Goal: Transaction & Acquisition: Purchase product/service

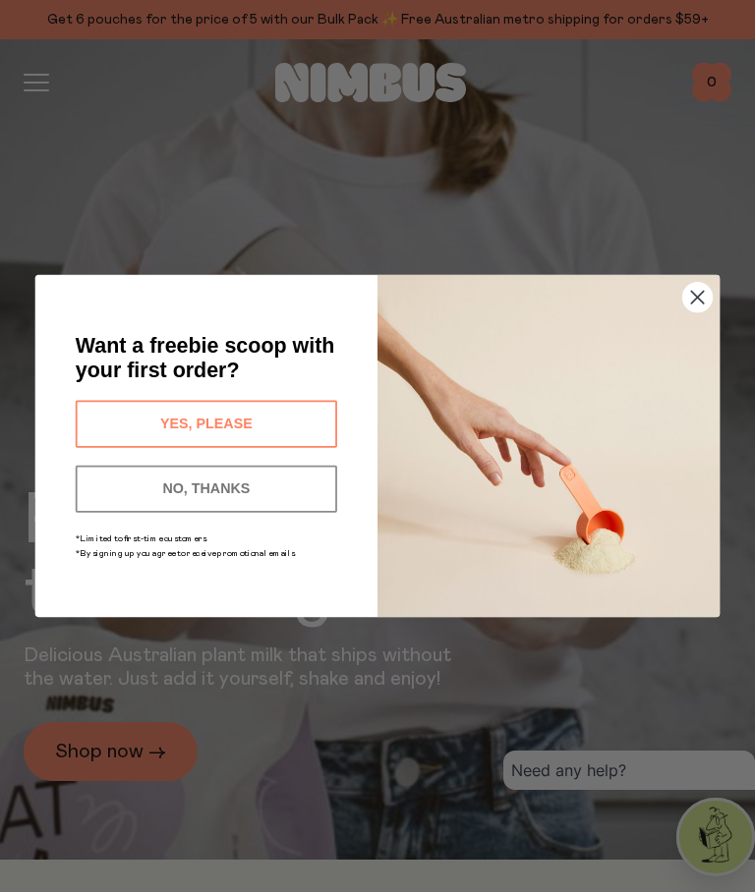
click at [298, 418] on button "YES, PLEASE" at bounding box center [206, 424] width 261 height 47
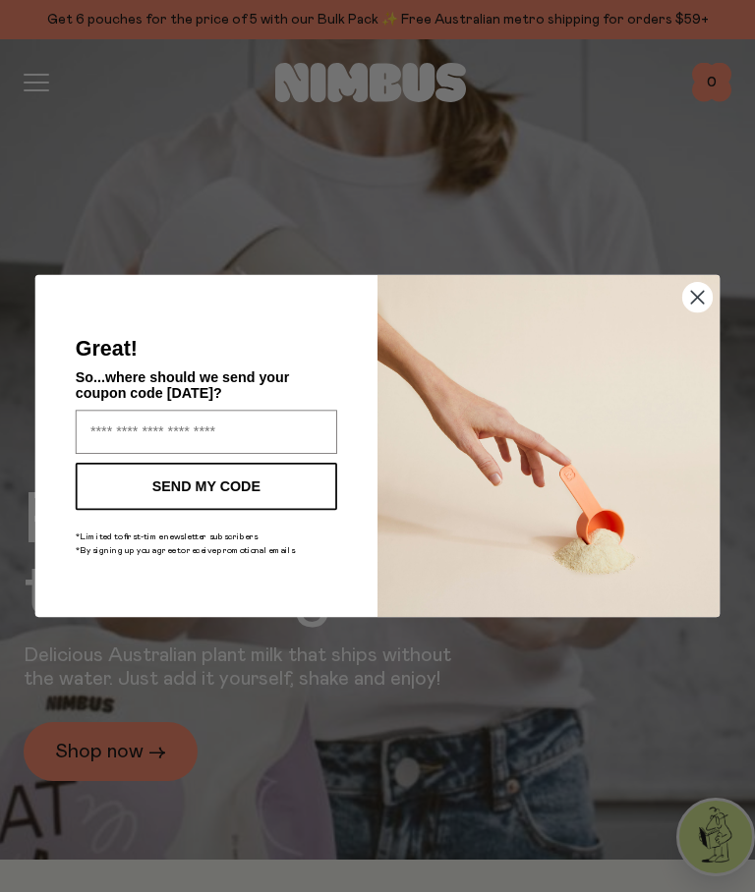
click at [699, 309] on circle "Close dialog" at bounding box center [697, 297] width 29 height 29
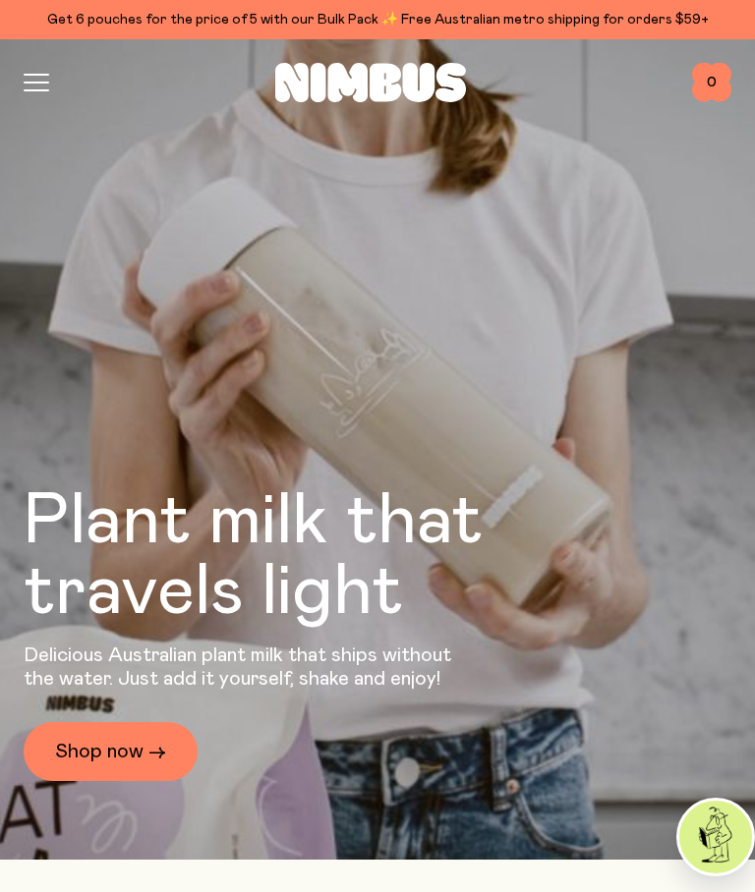
click at [28, 86] on icon "button" at bounding box center [37, 83] width 26 height 18
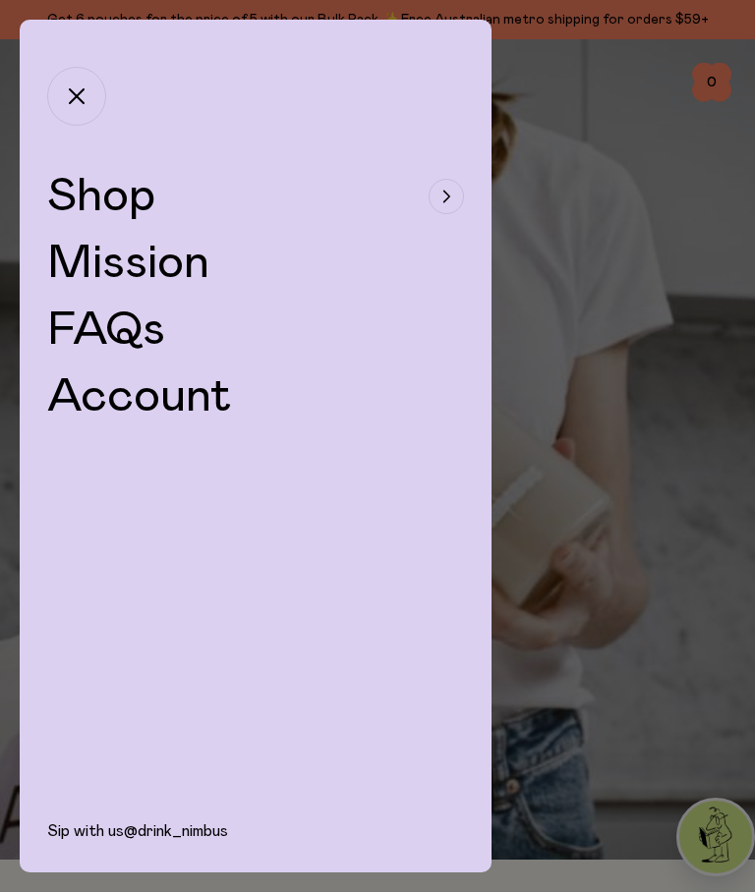
click at [104, 182] on span "Shop" at bounding box center [101, 196] width 108 height 47
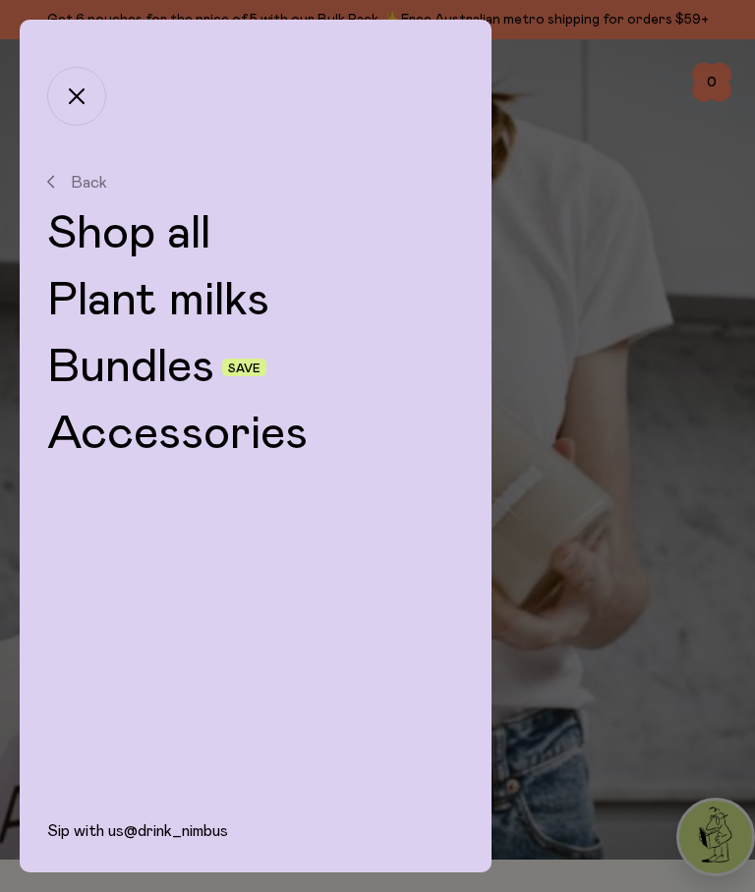
click at [150, 230] on link "Shop all" at bounding box center [255, 233] width 417 height 47
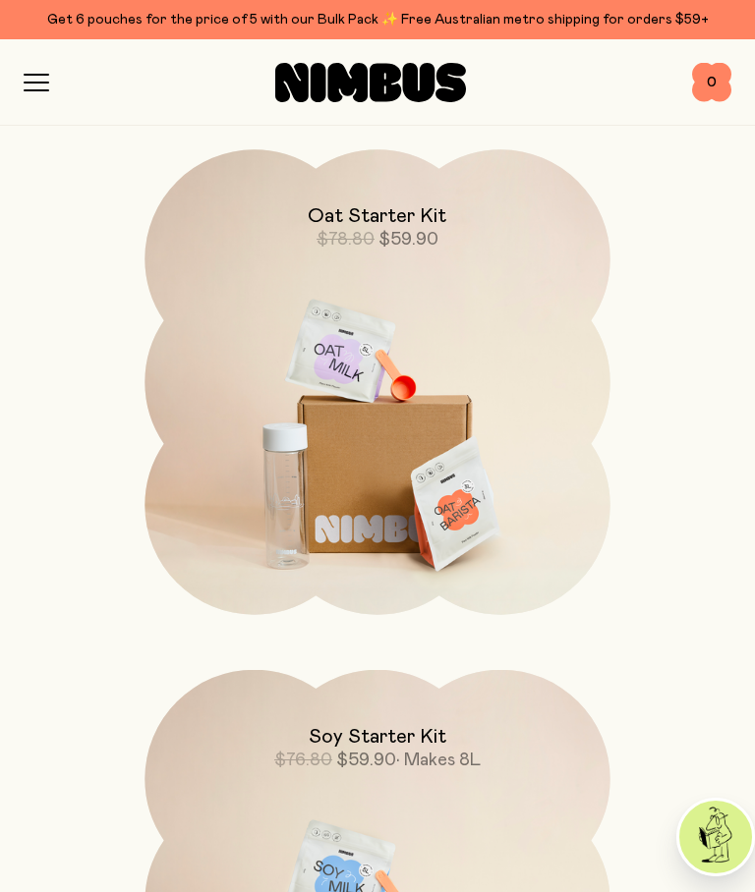
scroll to position [2557, 0]
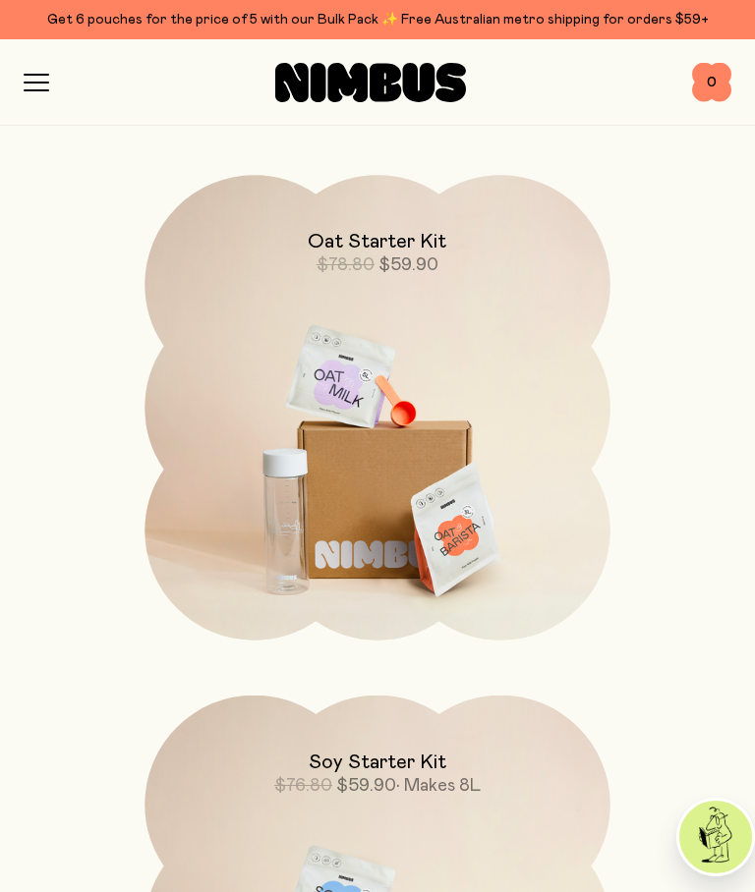
click at [532, 421] on img at bounding box center [376, 448] width 465 height 546
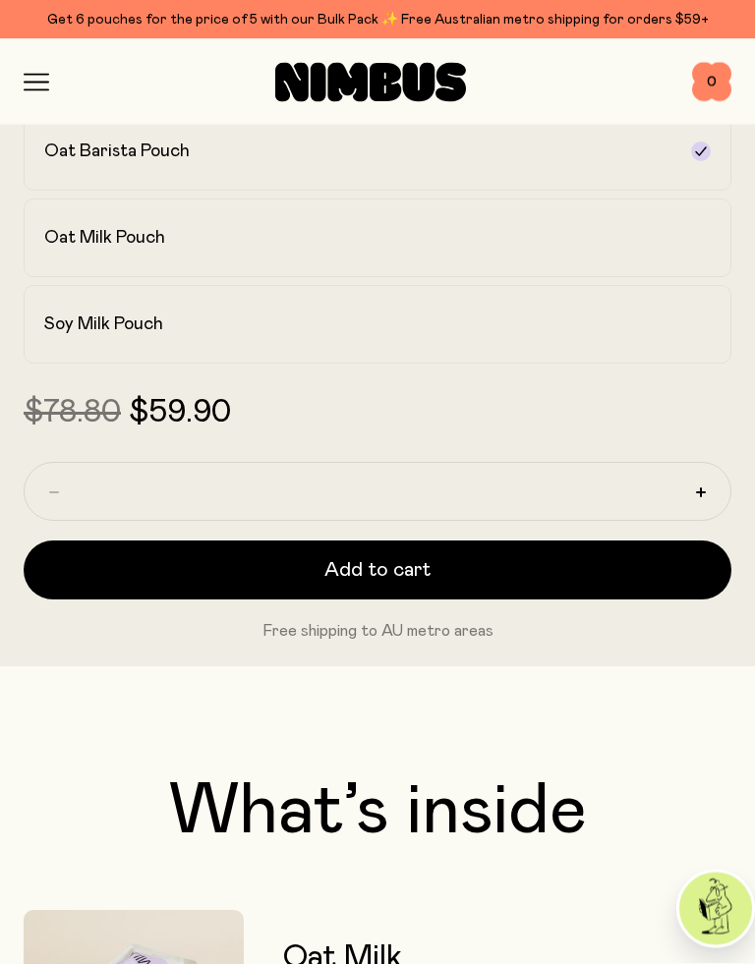
scroll to position [1237, 0]
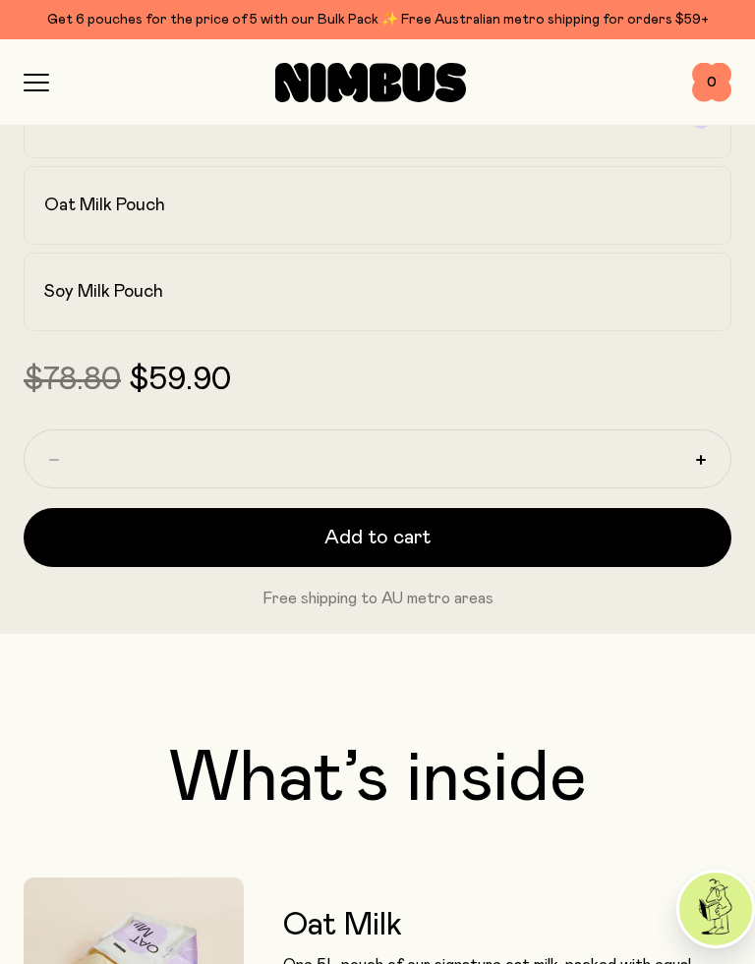
click at [400, 531] on span "Add to cart" at bounding box center [377, 538] width 106 height 28
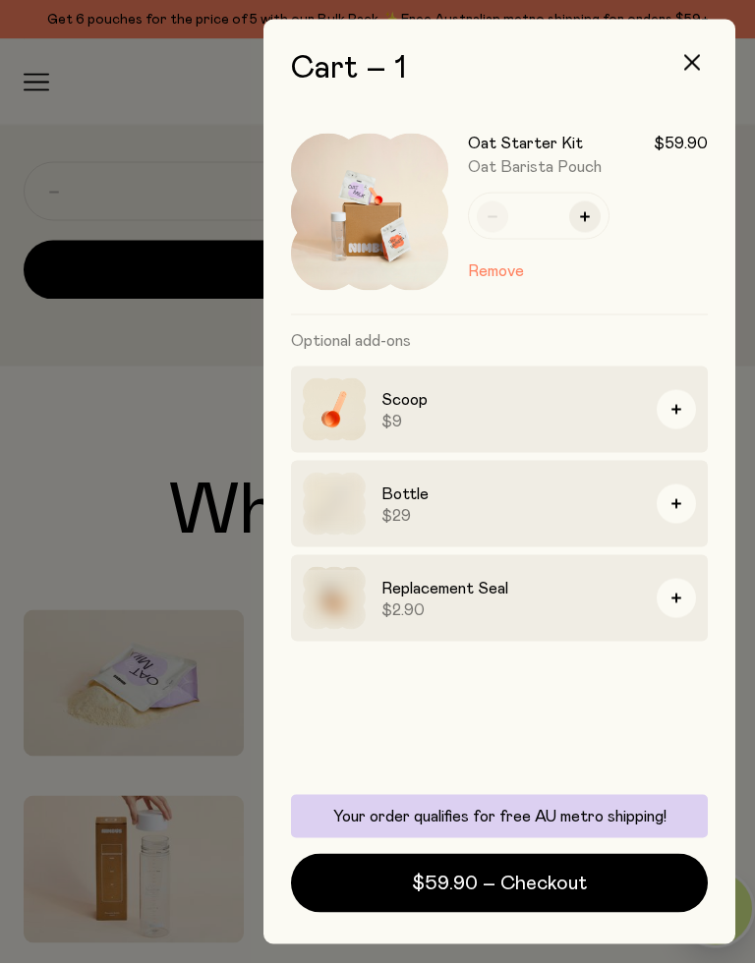
scroll to position [0, 0]
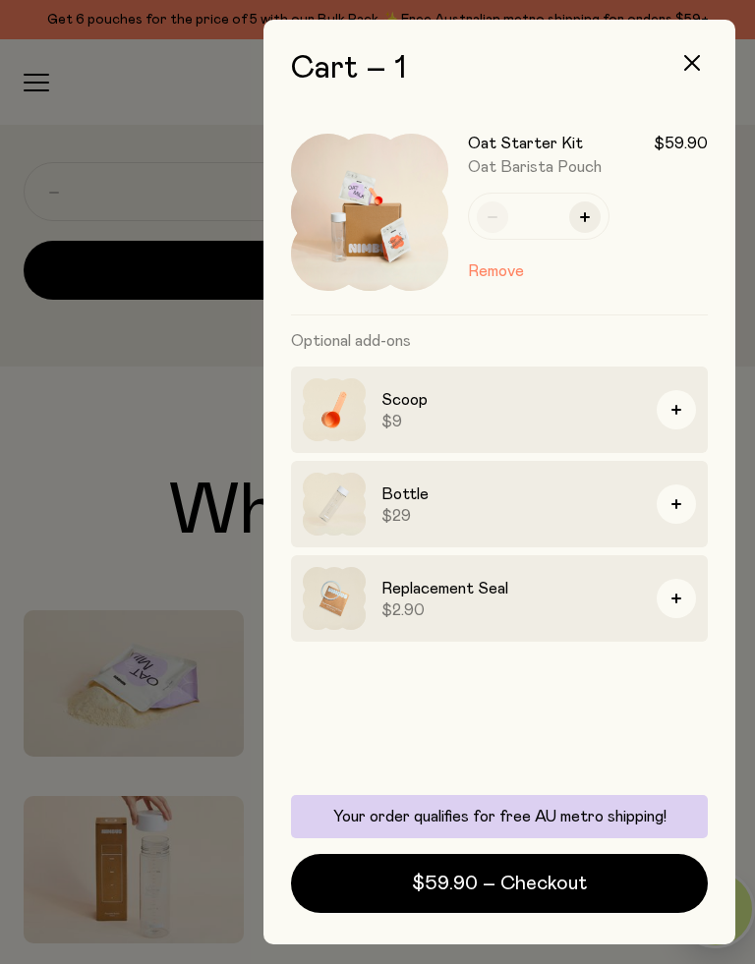
click at [696, 66] on icon "button" at bounding box center [692, 63] width 16 height 16
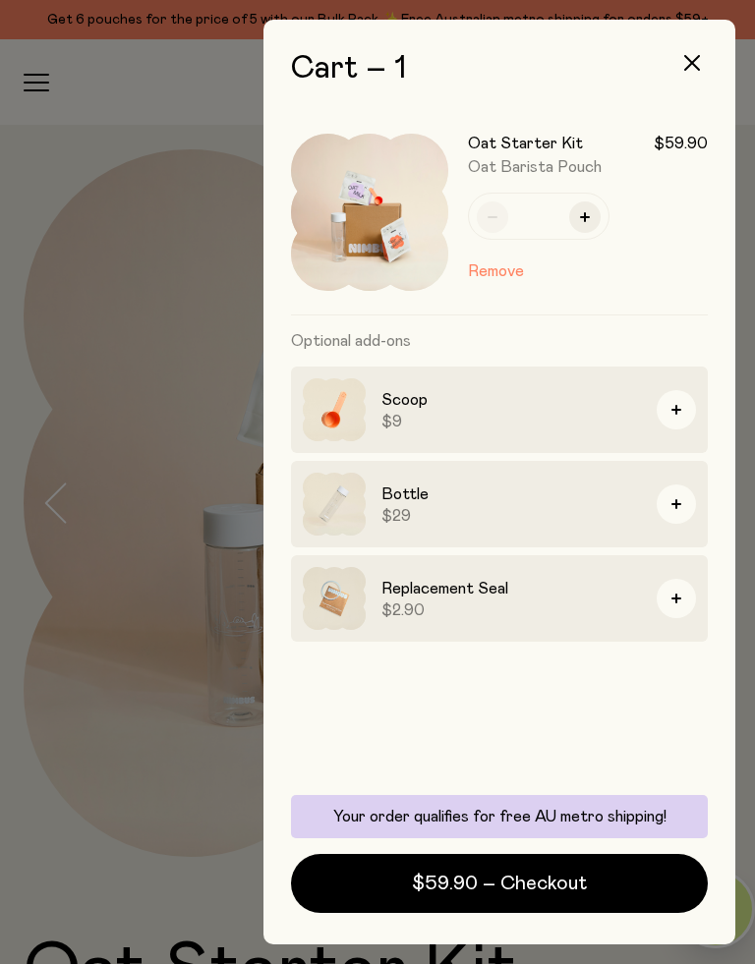
click at [694, 0] on html "Get 6 pouches for the price of 5 with our Bulk Pack ✨ Free Australian metro shi…" at bounding box center [377, 482] width 755 height 964
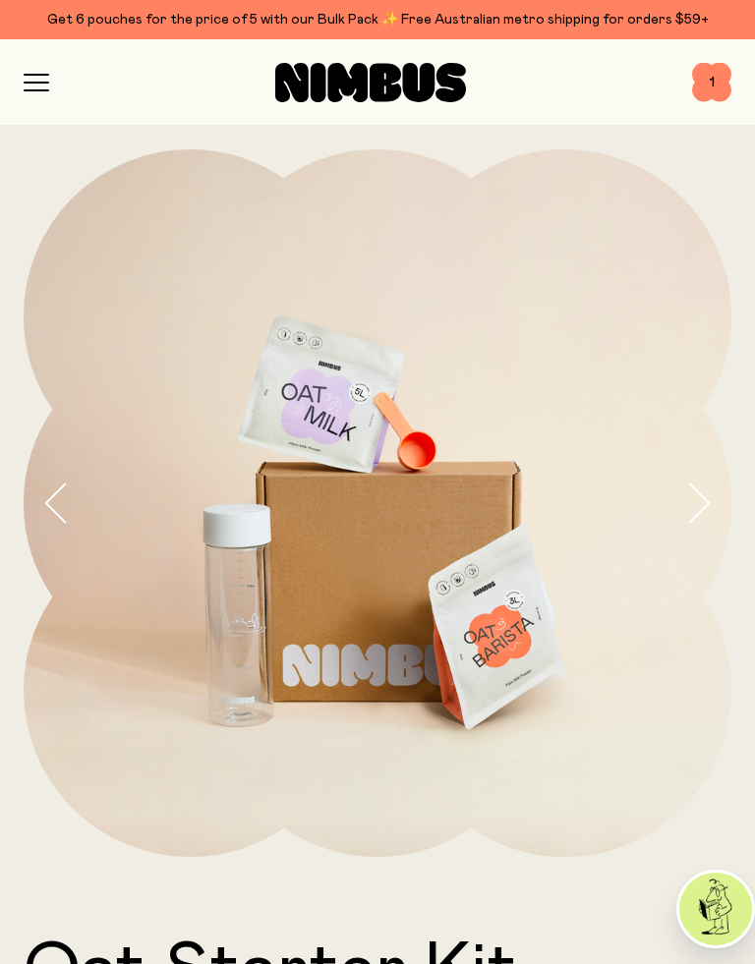
click at [700, 52] on div "Shop Mission FAQs Log In 1 1" at bounding box center [377, 81] width 707 height 85
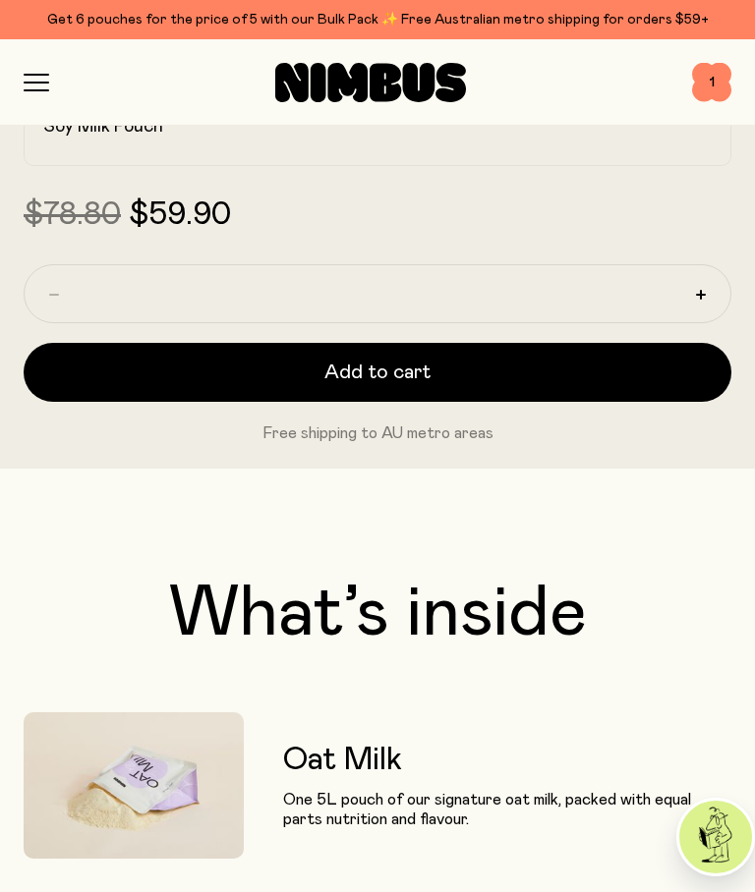
scroll to position [1290, 0]
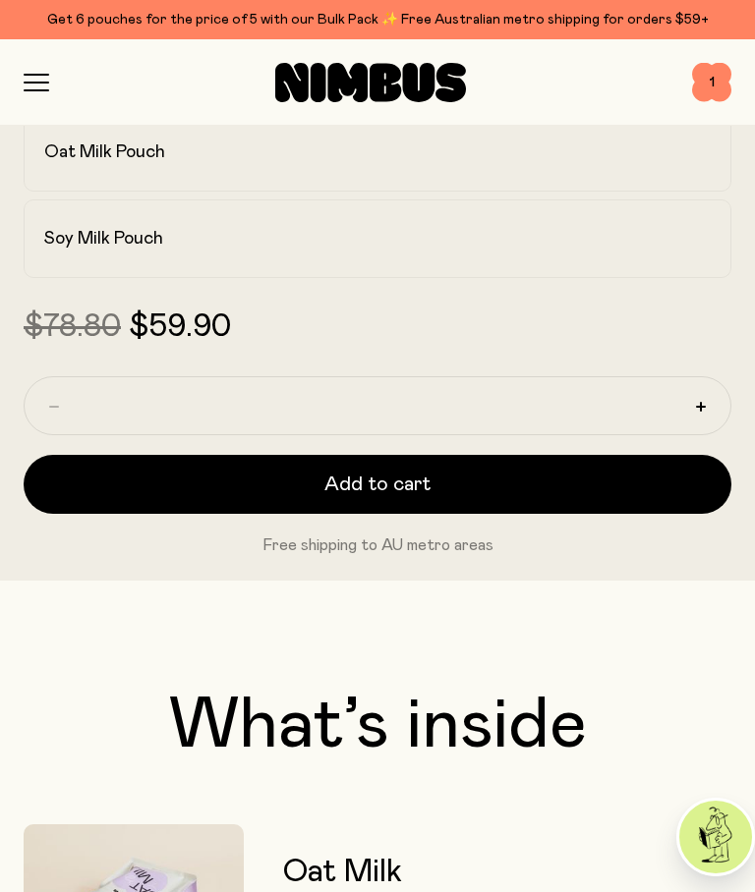
click at [400, 487] on span "Add to cart" at bounding box center [377, 485] width 106 height 28
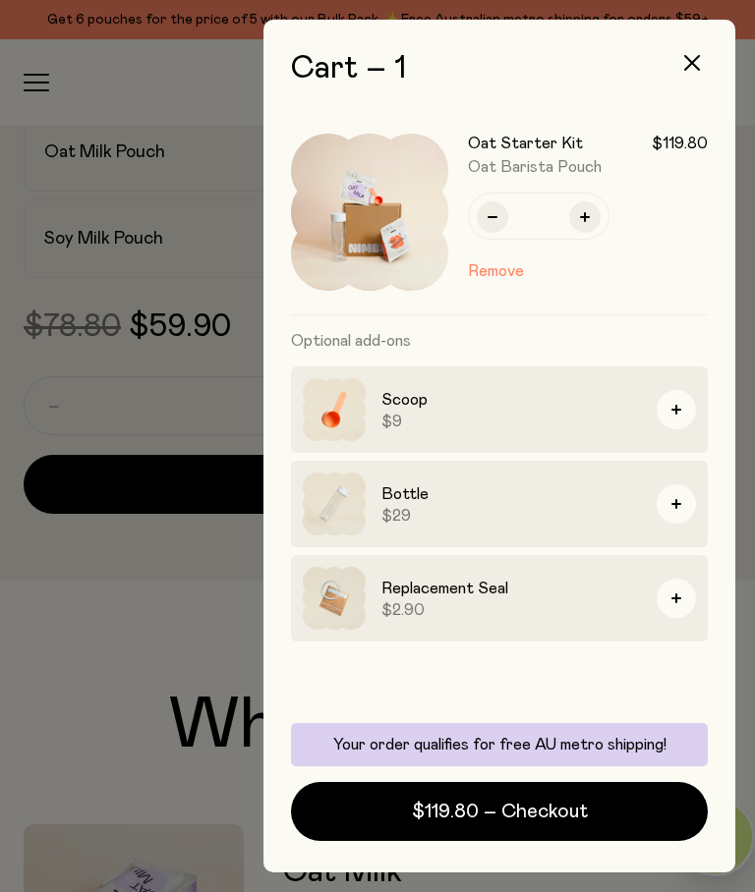
click at [491, 222] on button "button" at bounding box center [491, 216] width 31 height 31
type input "*"
click at [559, 813] on span "$59.90 – Checkout" at bounding box center [499, 812] width 175 height 28
